Goal: Information Seeking & Learning: Learn about a topic

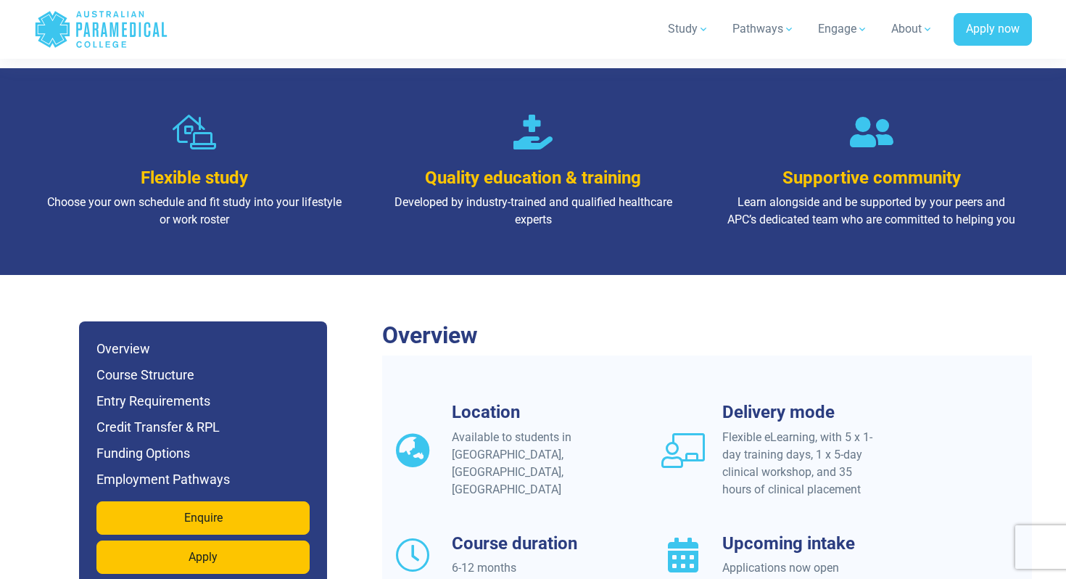
scroll to position [1006, 0]
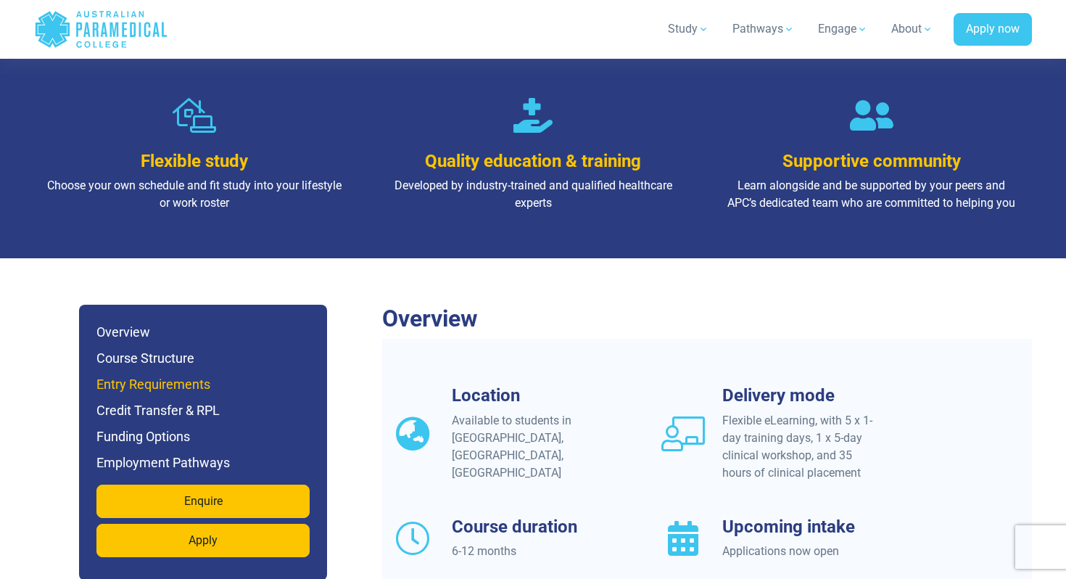
click at [218, 374] on h6 "Entry Requirements" at bounding box center [202, 384] width 213 height 20
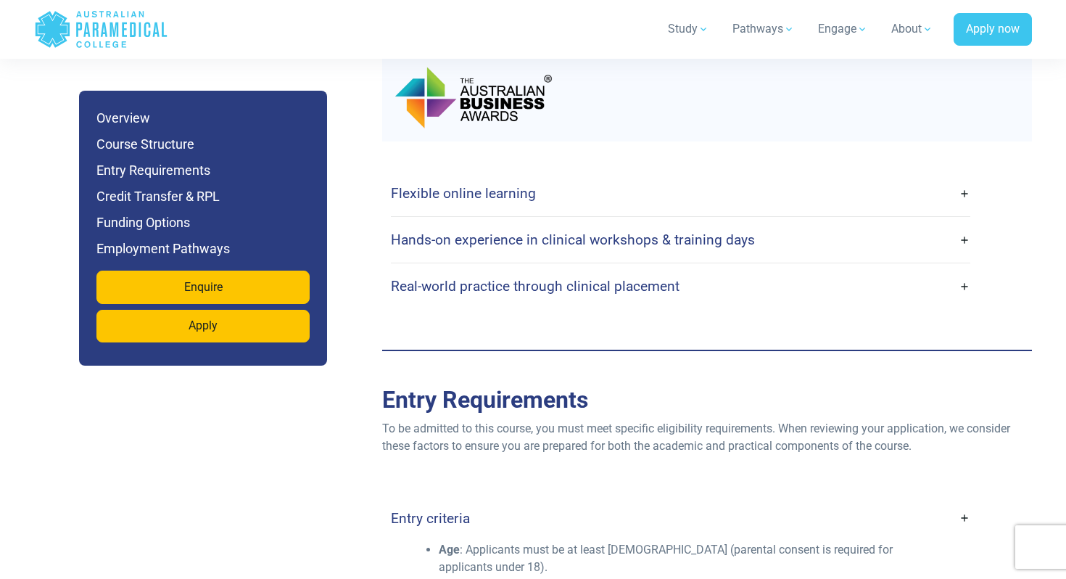
scroll to position [3305, 0]
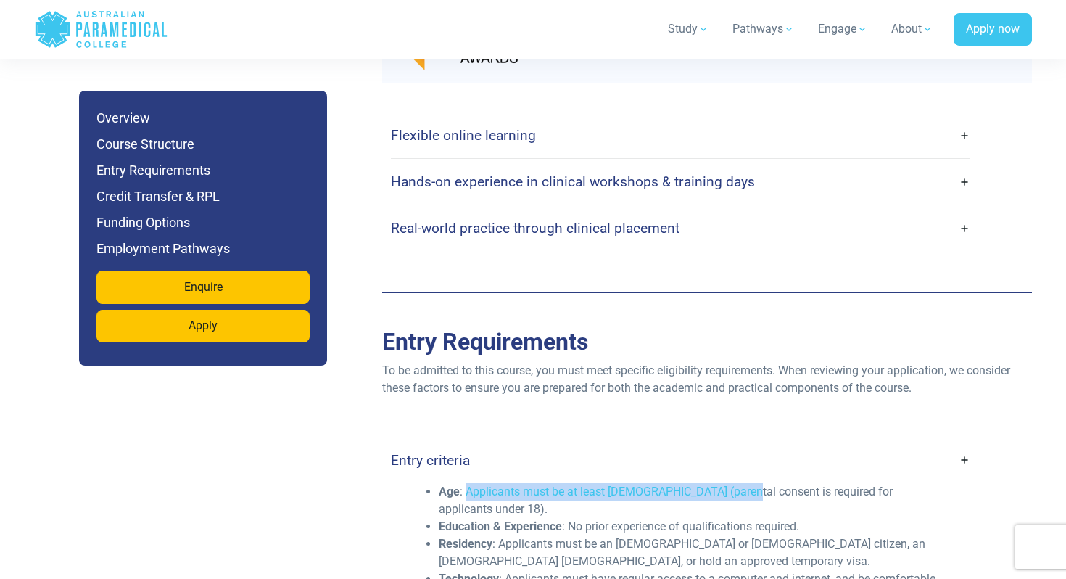
drag, startPoint x: 463, startPoint y: 218, endPoint x: 750, endPoint y: 218, distance: 287.1
click at [748, 483] on li "Age : Applicants must be at least 17 years old (parental consent is required fo…" at bounding box center [692, 500] width 507 height 35
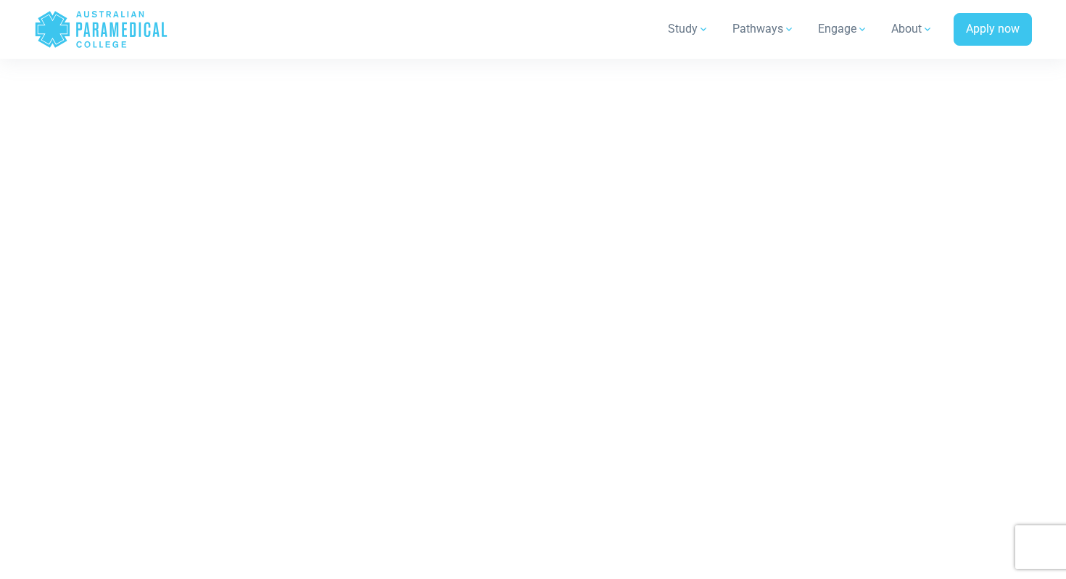
scroll to position [6336, 0]
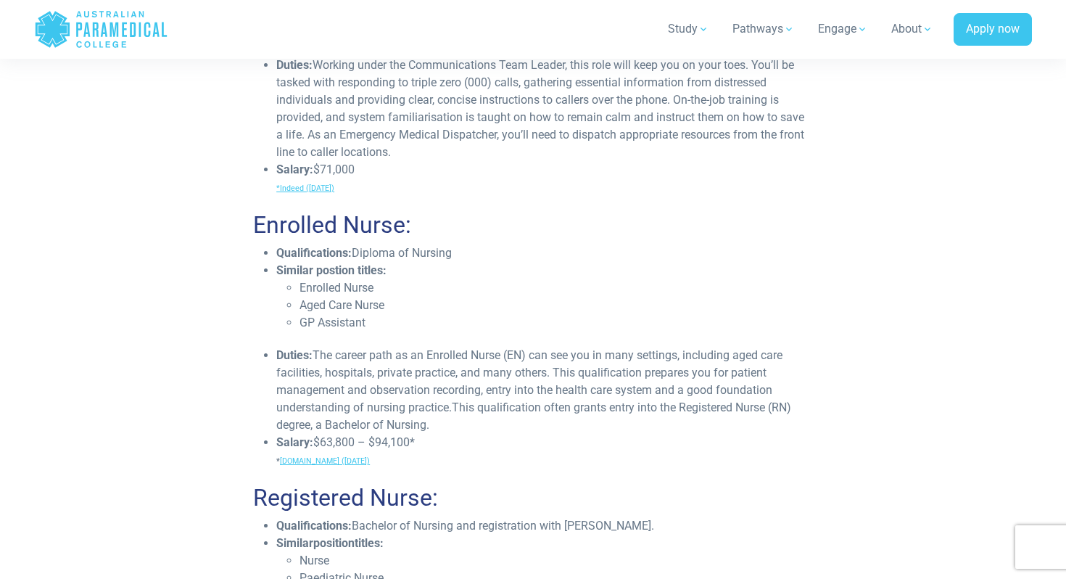
scroll to position [2936, 0]
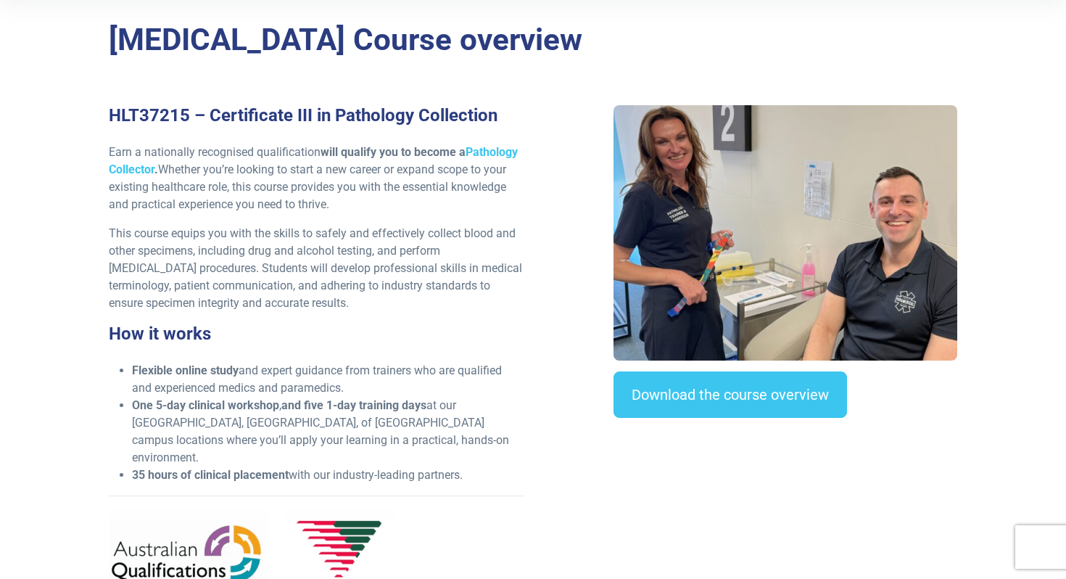
scroll to position [394, 0]
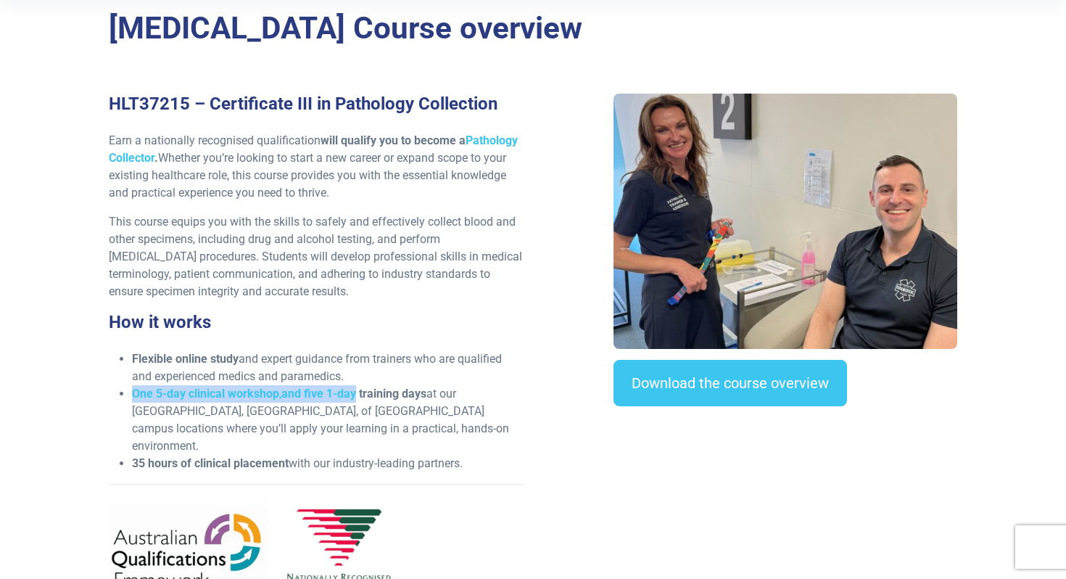
drag, startPoint x: 128, startPoint y: 325, endPoint x: 341, endPoint y: 331, distance: 212.5
click at [341, 350] on ul "Flexible online study and expert guidance from trainers who are qualified and e…" at bounding box center [316, 411] width 415 height 122
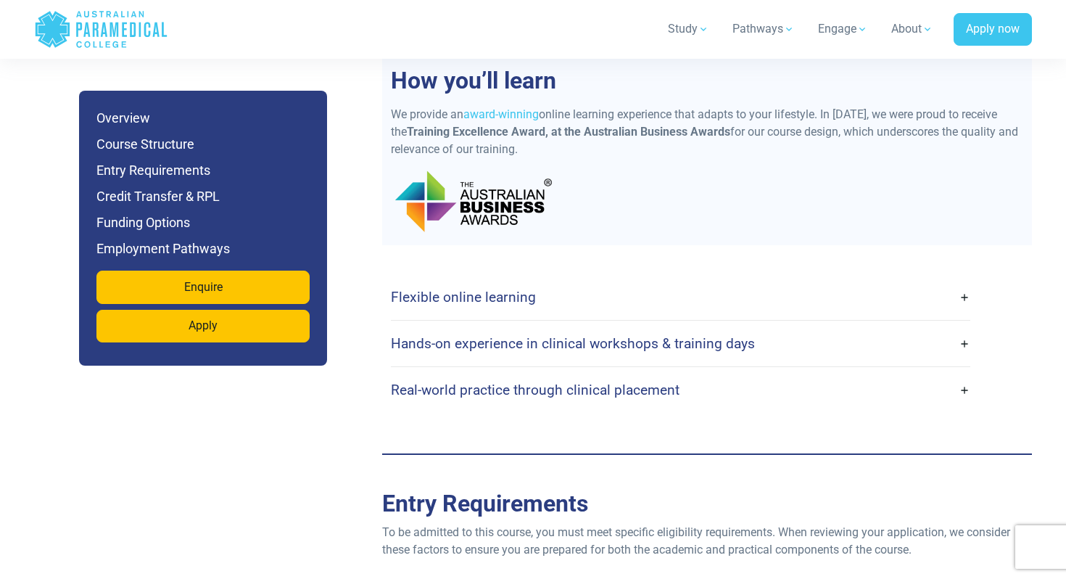
scroll to position [3234, 0]
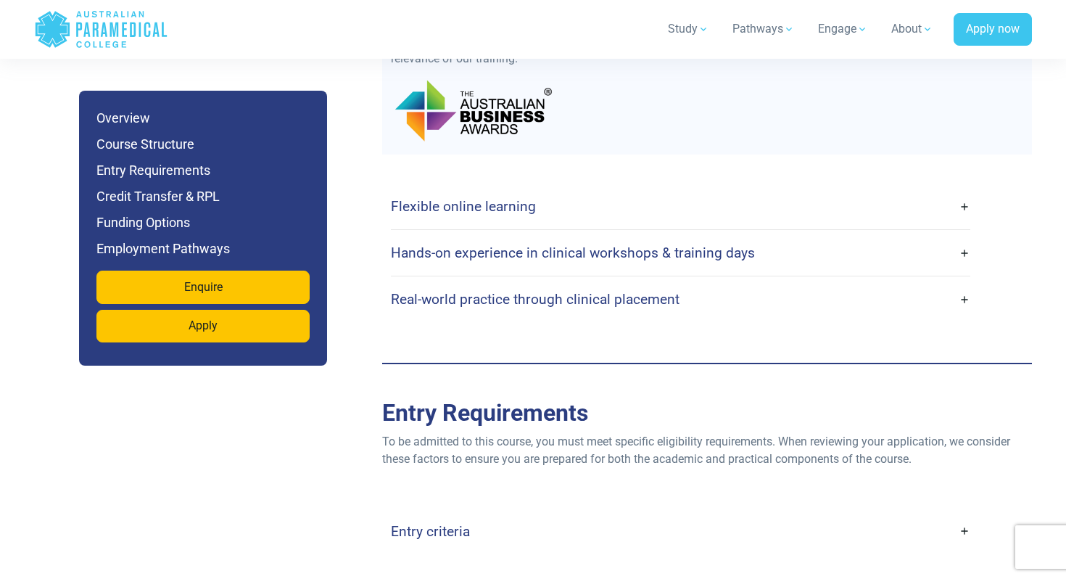
click at [431, 514] on link "Entry criteria" at bounding box center [680, 531] width 579 height 34
click at [432, 523] on h4 "Entry criteria" at bounding box center [430, 531] width 79 height 17
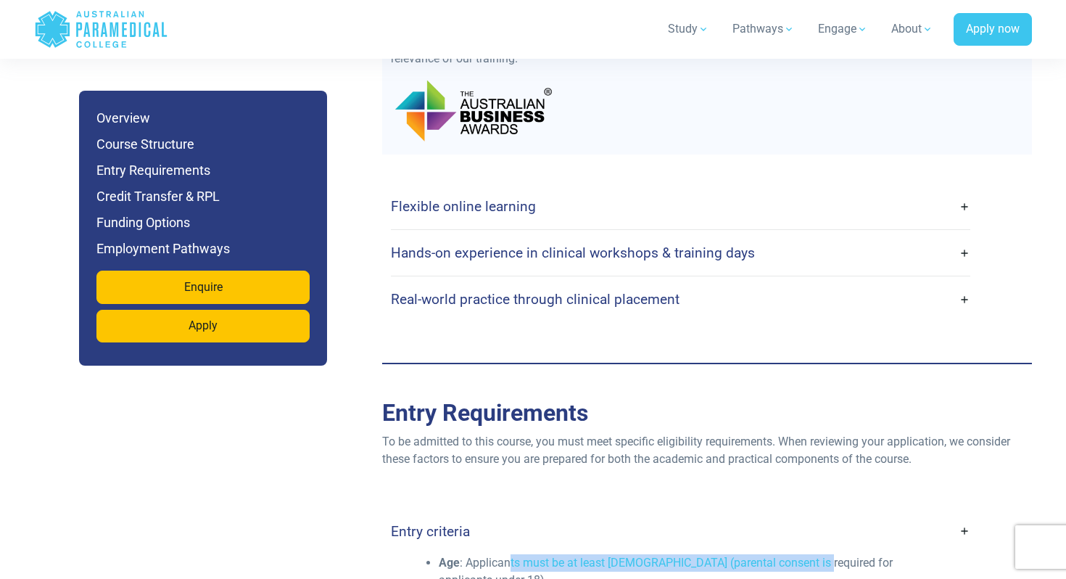
drag, startPoint x: 500, startPoint y: 294, endPoint x: 783, endPoint y: 302, distance: 282.9
click at [783, 554] on li "Age : Applicants must be at least 17 years old (parental consent is required fo…" at bounding box center [692, 571] width 507 height 35
click at [651, 554] on li "Age : Applicants must be at least 17 years old (parental consent is required fo…" at bounding box center [692, 571] width 507 height 35
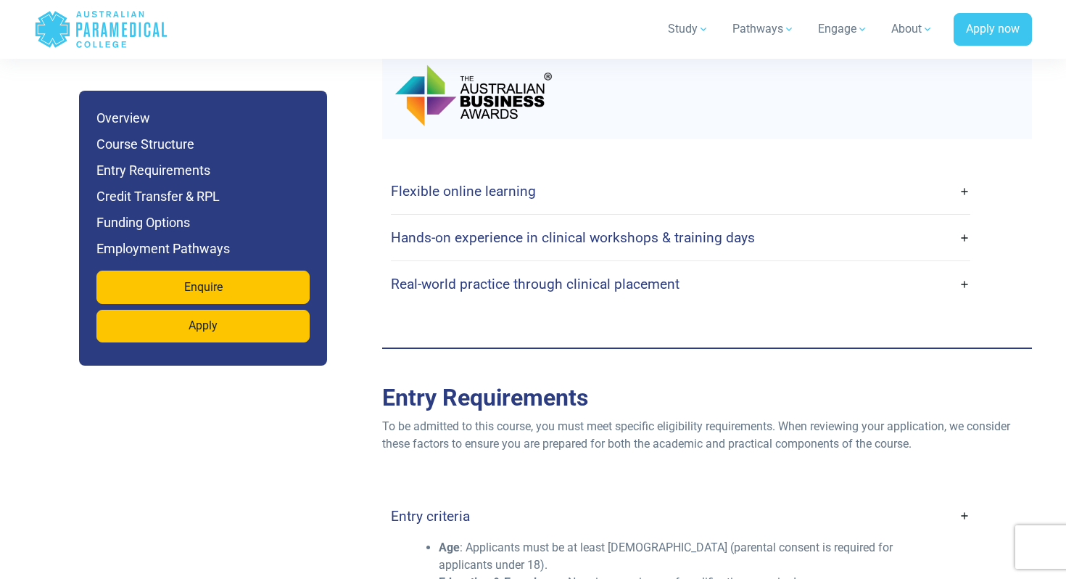
scroll to position [3254, 0]
